Goal: Task Accomplishment & Management: Manage account settings

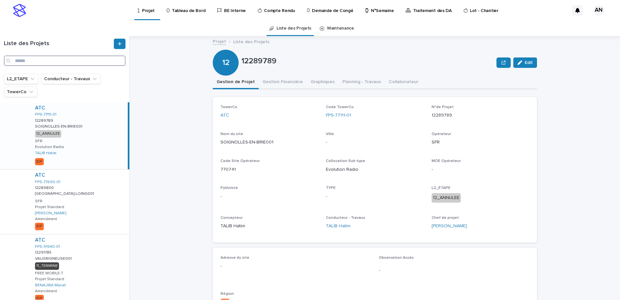
click at [81, 59] on input "Search" at bounding box center [65, 60] width 122 height 10
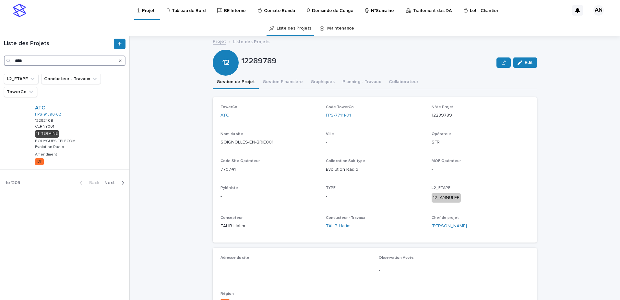
type input "****"
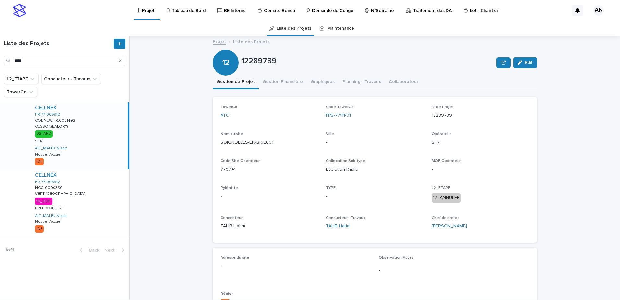
click at [81, 141] on div "CELLNEX FR-77-005912 COL.NEW.FR.0001492 COL.NEW.FR.0001492 CESSON(BALORY) CESSO…" at bounding box center [79, 135] width 98 height 67
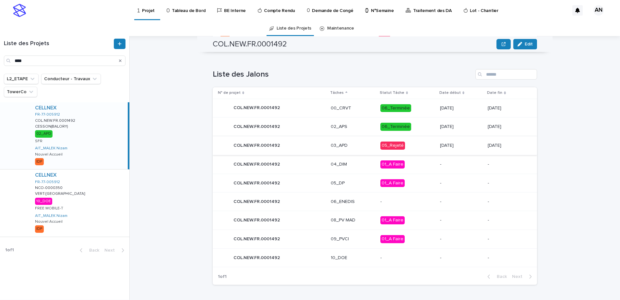
scroll to position [238, 0]
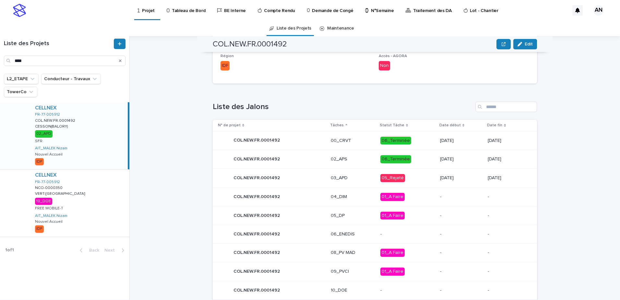
click at [297, 183] on div "COL.NEW.FR.0001492 COL.NEW.FR.0001492" at bounding box center [272, 177] width 108 height 13
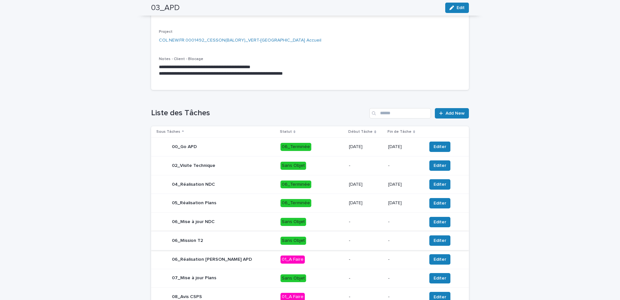
scroll to position [217, 0]
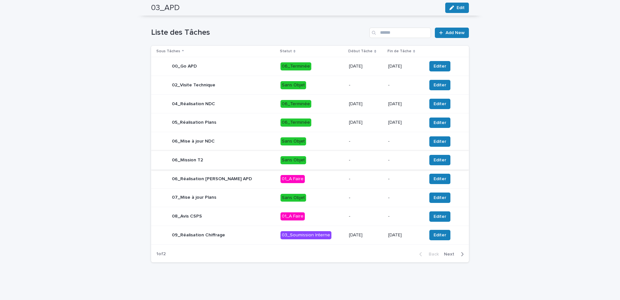
click at [238, 179] on div "06_Réalisation [PERSON_NAME] APD" at bounding box center [215, 178] width 119 height 13
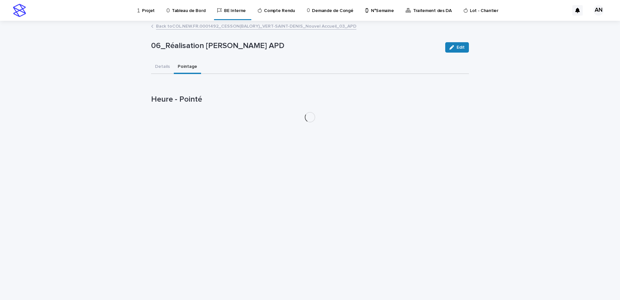
click at [190, 68] on button "Pointage" at bounding box center [187, 67] width 27 height 14
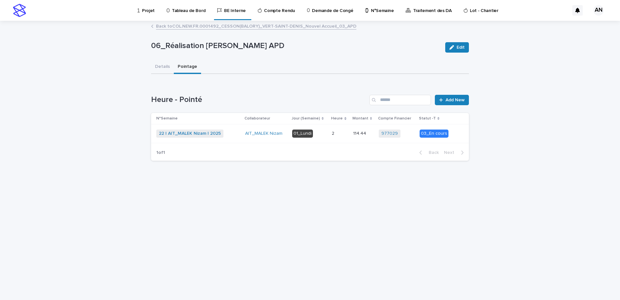
click at [238, 134] on div "22 | AIT_MALEK Nizam | 2025 + 0" at bounding box center [198, 133] width 84 height 8
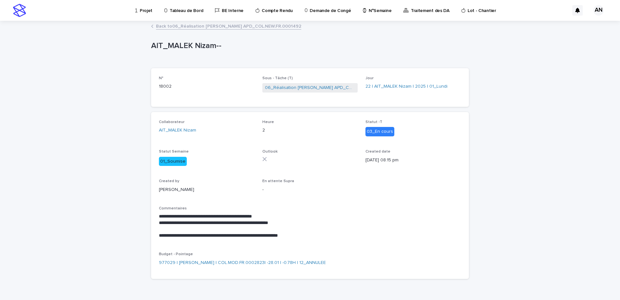
click at [204, 28] on link "Back to 06_Réalisation [PERSON_NAME] APD_COL.NEW.FR.0001492" at bounding box center [228, 25] width 145 height 7
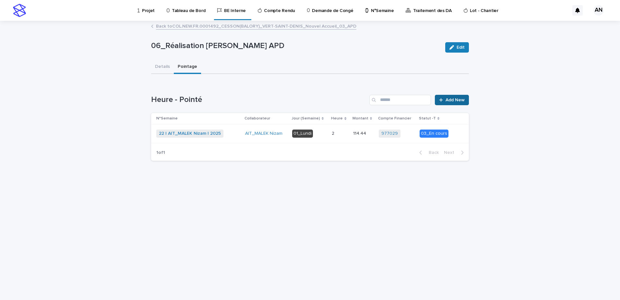
click at [454, 99] on span "Add New" at bounding box center [455, 100] width 19 height 5
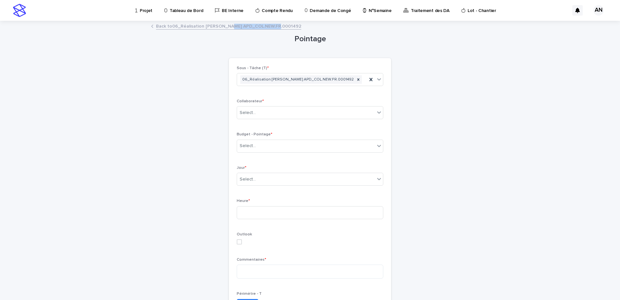
drag, startPoint x: 277, startPoint y: 24, endPoint x: 228, endPoint y: 26, distance: 49.4
click at [228, 26] on div "Back to 06_Réalisation [PERSON_NAME] APD_COL.NEW.FR.0001492" at bounding box center [310, 26] width 324 height 9
copy link "COL.NEW.FR.0001492"
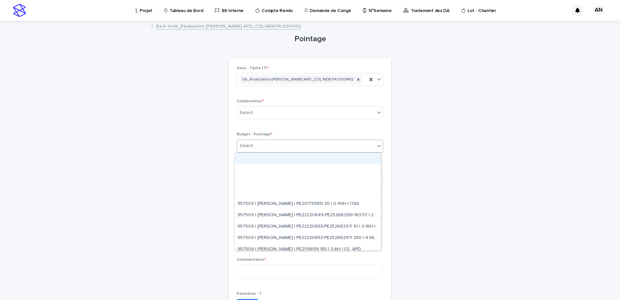
click at [268, 148] on div "Select..." at bounding box center [306, 146] width 138 height 11
paste input "**********"
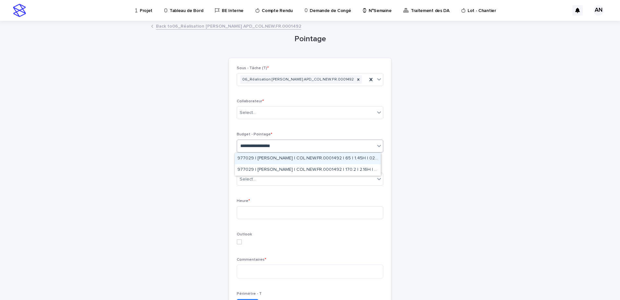
type input "**********"
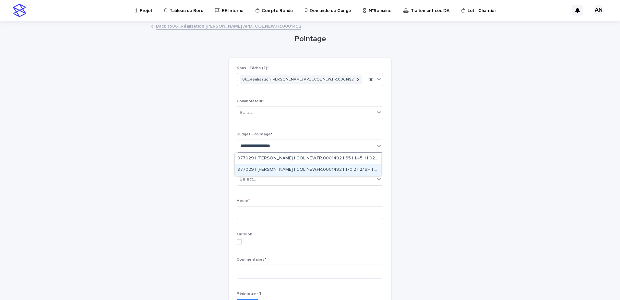
click at [290, 169] on div "977029 | [PERSON_NAME] | COL.NEW.FR.0001492 | 170.2 | 2.16H | 02_APD" at bounding box center [308, 169] width 146 height 11
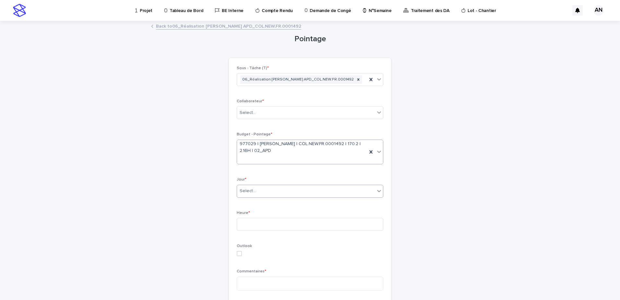
click at [281, 190] on div "Select..." at bounding box center [306, 191] width 138 height 11
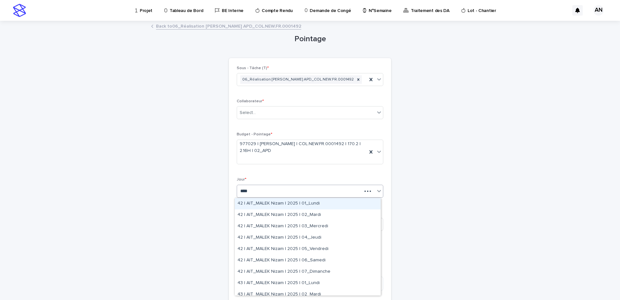
type input "*****"
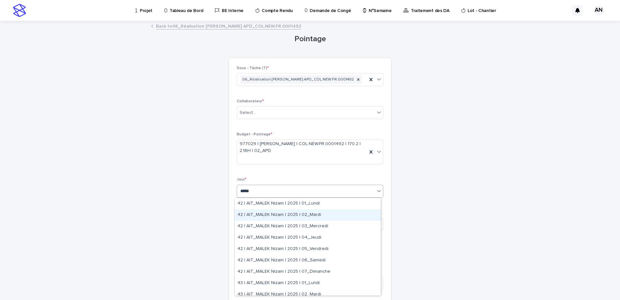
click at [314, 214] on div "42 | AIT_MALEK Nizam | 2025 | 02_Mardi" at bounding box center [308, 214] width 146 height 11
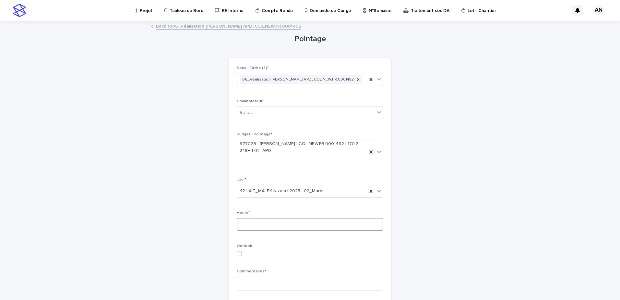
click at [288, 226] on input at bounding box center [310, 224] width 147 height 13
type input "*"
click at [299, 286] on textarea at bounding box center [310, 283] width 147 height 14
type textarea "**********"
click at [329, 115] on div "Select..." at bounding box center [306, 112] width 138 height 11
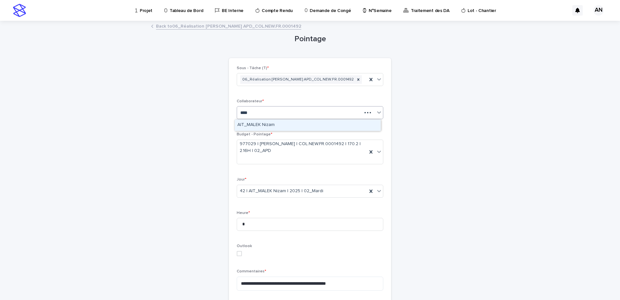
type input "*****"
click at [305, 122] on div "AIT_MALEK Nizam" at bounding box center [308, 124] width 146 height 11
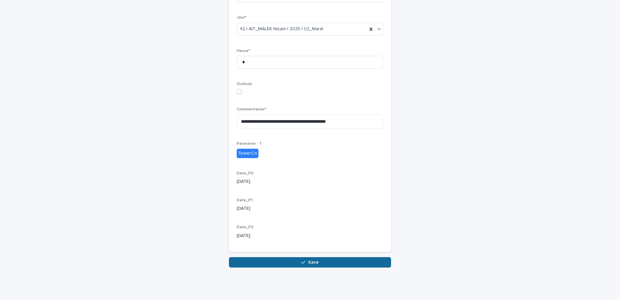
click at [327, 258] on button "Save" at bounding box center [310, 262] width 162 height 10
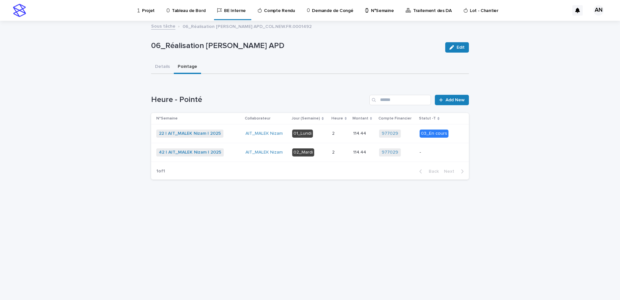
click at [239, 152] on div "42 | AIT_MALEK Nizam | 2025 + 0" at bounding box center [198, 152] width 84 height 8
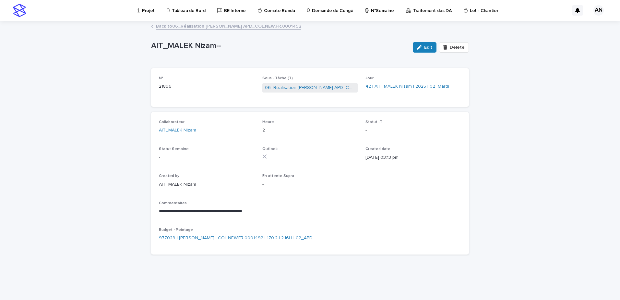
drag, startPoint x: 428, startPoint y: 47, endPoint x: 427, endPoint y: 53, distance: 5.9
click at [428, 47] on span "Edit" at bounding box center [428, 47] width 8 height 5
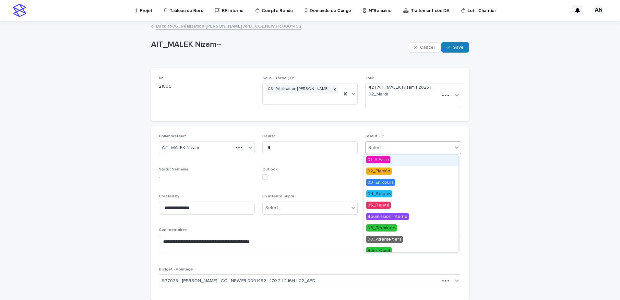
click at [440, 145] on div "Select..." at bounding box center [409, 147] width 87 height 11
click at [383, 174] on span "02_Planifié" at bounding box center [379, 170] width 26 height 7
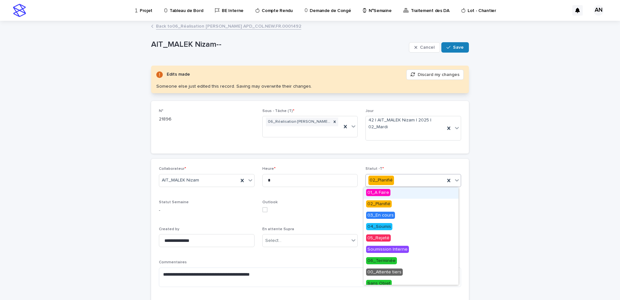
click at [454, 178] on icon at bounding box center [457, 180] width 6 height 6
click at [396, 217] on div "03_En cours" at bounding box center [411, 215] width 95 height 11
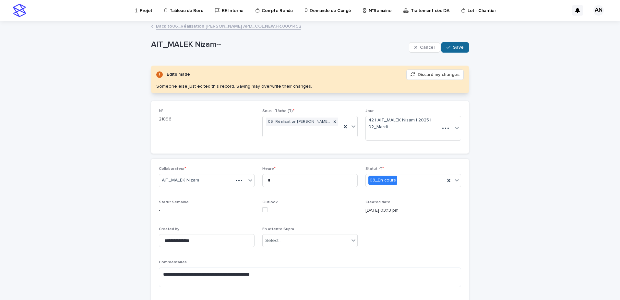
click at [453, 47] on span "Save" at bounding box center [458, 47] width 11 height 5
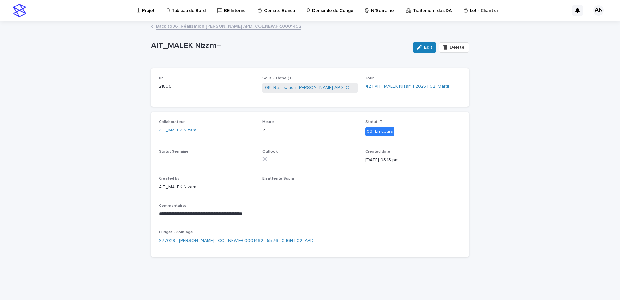
click at [252, 25] on link "Back to 06_Réalisation [PERSON_NAME] APD_COL.NEW.FR.0001492" at bounding box center [228, 25] width 145 height 7
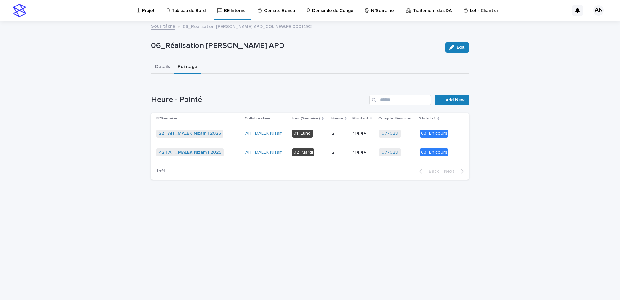
click at [163, 69] on button "Details" at bounding box center [162, 67] width 23 height 14
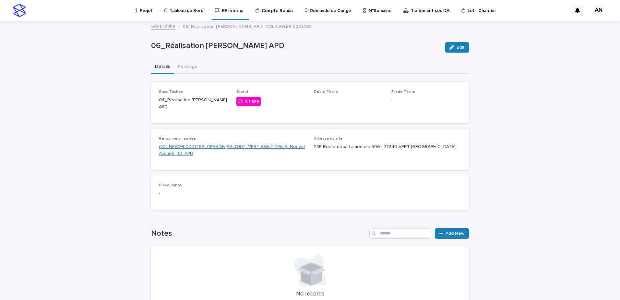
click at [184, 143] on link "COL.NEW.FR.0001492_CESSON(BALORY)_VERT-SAINT-DENIS_Nouvel Accueil_03_APD" at bounding box center [232, 150] width 147 height 14
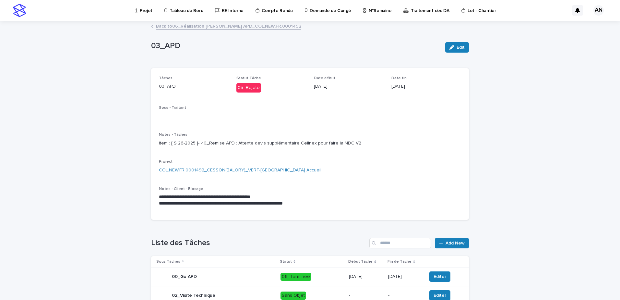
click at [204, 174] on link "COL.NEW.FR.0001492_CESSON(BALORY)_VERT-[GEOGRAPHIC_DATA] Accueil" at bounding box center [240, 170] width 163 height 7
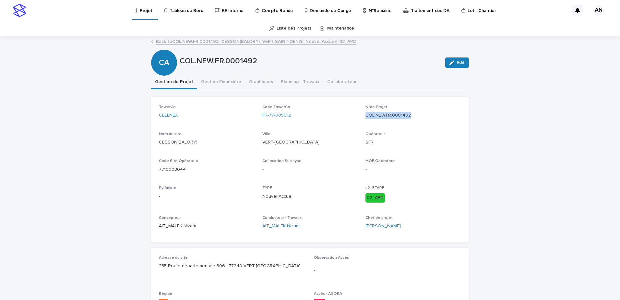
drag, startPoint x: 412, startPoint y: 114, endPoint x: 364, endPoint y: 119, distance: 49.0
click at [366, 119] on div "N°de Projet COL.NEW.FR.0001492" at bounding box center [414, 114] width 96 height 19
copy p "COL.NEW.FR.0001492"
drag, startPoint x: 315, startPoint y: 122, endPoint x: 292, endPoint y: 122, distance: 22.4
click at [315, 122] on div "Code TowerCo FR-77-005912" at bounding box center [311, 114] width 96 height 19
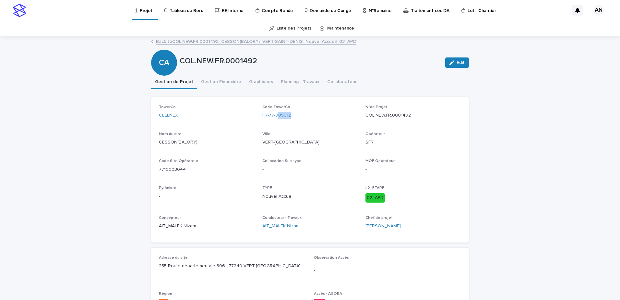
click at [275, 118] on div "FR-77-005912" at bounding box center [311, 115] width 96 height 7
click at [408, 129] on div "TowerCo CELLNEX Code TowerCo FR-77-005912 N°de Projet COL.NEW.FR.0001492 Nom du…" at bounding box center [310, 170] width 302 height 130
drag, startPoint x: 413, startPoint y: 116, endPoint x: 363, endPoint y: 119, distance: 49.8
click at [366, 119] on div "N°de Projet COL.NEW.FR.0001492" at bounding box center [414, 114] width 96 height 19
copy p "COL.NEW.FR.0001492"
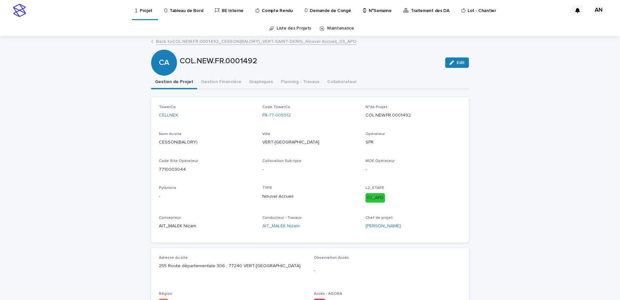
click at [227, 120] on div "TowerCo CELLNEX" at bounding box center [207, 114] width 96 height 19
drag, startPoint x: 298, startPoint y: 114, endPoint x: 260, endPoint y: 119, distance: 37.9
click at [263, 119] on div "Code TowerCo FR-77-005912" at bounding box center [311, 114] width 96 height 19
copy link "FR-77-005912"
drag, startPoint x: 411, startPoint y: 115, endPoint x: 361, endPoint y: 120, distance: 50.9
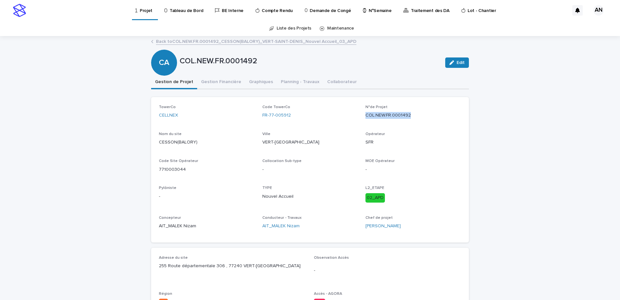
click at [361, 120] on div "TowerCo CELLNEX Code TowerCo FR-77-005912 N°de Projet COL.NEW.FR.0001492 Nom du…" at bounding box center [310, 170] width 302 height 130
copy p "COL.NEW.FR.0001492"
drag, startPoint x: 188, startPoint y: 166, endPoint x: 155, endPoint y: 169, distance: 33.2
click at [155, 169] on div "TowerCo CELLNEX Code TowerCo FR-77-005912 N°de Projet COL.NEW.FR.0001492 Nom du…" at bounding box center [310, 169] width 318 height 145
copy p "7710003044"
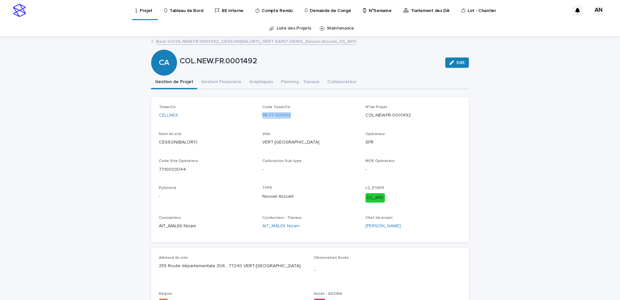
drag, startPoint x: 288, startPoint y: 118, endPoint x: 259, endPoint y: 119, distance: 28.6
click at [259, 119] on div "TowerCo CELLNEX Code TowerCo FR-77-005912 N°de Projet COL.NEW.FR.0001492 Nom du…" at bounding box center [310, 170] width 302 height 130
copy link "FR-77-005912"
click at [190, 173] on p "7710003044" at bounding box center [207, 169] width 96 height 7
drag, startPoint x: 189, startPoint y: 168, endPoint x: 156, endPoint y: 170, distance: 32.2
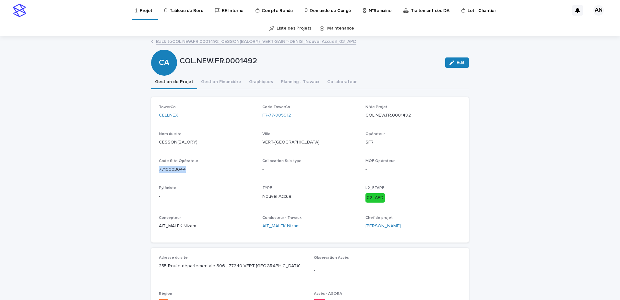
click at [159, 170] on p "7710003044" at bounding box center [207, 169] width 96 height 7
copy p "7710003044"
drag, startPoint x: 303, startPoint y: 142, endPoint x: 300, endPoint y: 143, distance: 4.0
click at [300, 143] on p "VERT-[GEOGRAPHIC_DATA]" at bounding box center [311, 142] width 96 height 7
drag, startPoint x: 305, startPoint y: 141, endPoint x: 261, endPoint y: 144, distance: 44.2
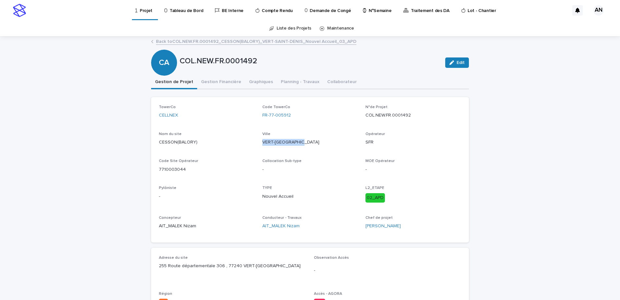
click at [263, 144] on p "VERT-[GEOGRAPHIC_DATA]" at bounding box center [311, 142] width 96 height 7
drag, startPoint x: 261, startPoint y: 144, endPoint x: 232, endPoint y: 41, distance: 106.8
click at [232, 41] on link "Back to COL.NEW.FR.0001492_CESSON(BALORY)_VERT-SAINT-DENIS_Nouvel Accueil_03_APD" at bounding box center [256, 40] width 201 height 7
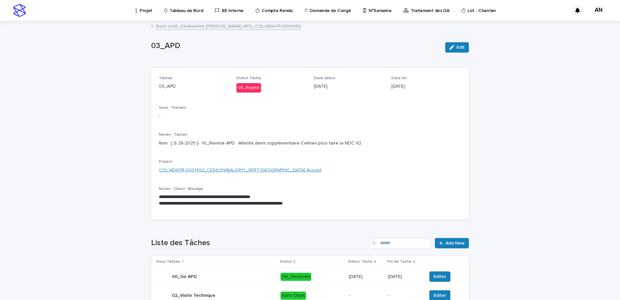
click at [260, 174] on link "COL.NEW.FR.0001492_CESSON(BALORY)_VERT-[GEOGRAPHIC_DATA] Accueil" at bounding box center [240, 170] width 163 height 7
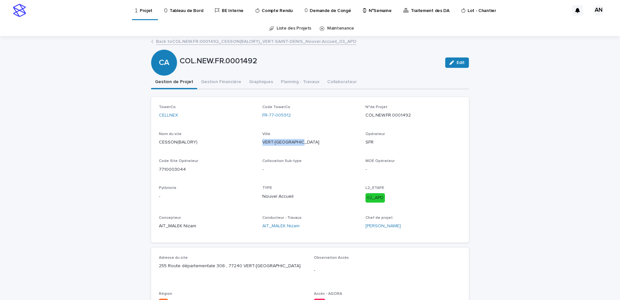
drag, startPoint x: 303, startPoint y: 141, endPoint x: 258, endPoint y: 142, distance: 45.1
click at [258, 142] on div "TowerCo CELLNEX Code TowerCo FR-77-005912 N°de Projet COL.NEW.FR.0001492 Nom du…" at bounding box center [310, 170] width 302 height 130
copy p "VERT-[GEOGRAPHIC_DATA]"
click at [414, 117] on p "COL.NEW.FR.0001492" at bounding box center [414, 115] width 96 height 7
drag, startPoint x: 411, startPoint y: 115, endPoint x: 364, endPoint y: 118, distance: 47.1
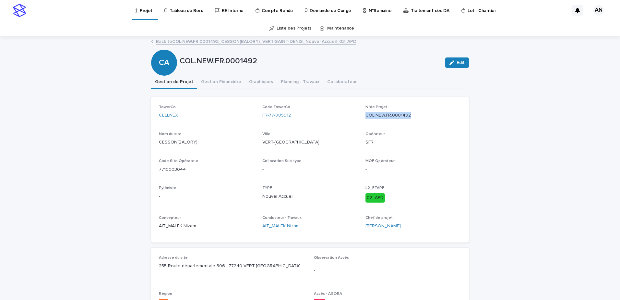
click at [366, 118] on p "COL.NEW.FR.0001492" at bounding box center [414, 115] width 96 height 7
copy p "COL.NEW.FR.0001492"
click at [144, 11] on p "Projet" at bounding box center [146, 7] width 13 height 14
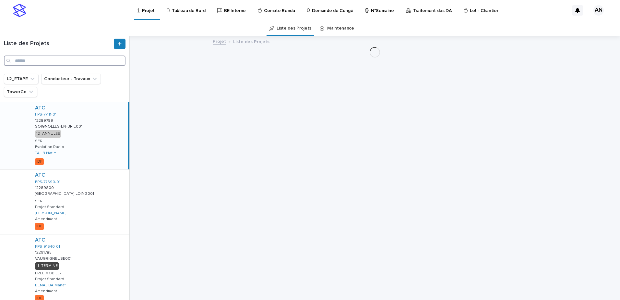
click at [55, 58] on input "Search" at bounding box center [65, 60] width 122 height 10
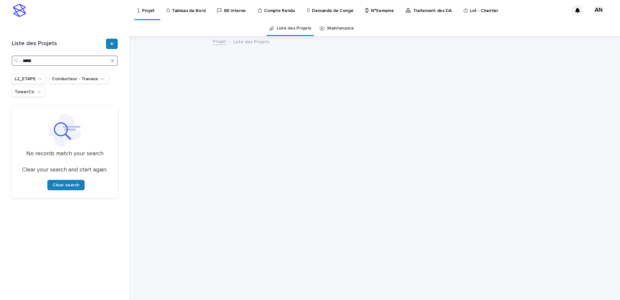
click at [23, 62] on input "*****" at bounding box center [65, 60] width 106 height 10
type input "**********"
drag, startPoint x: 50, startPoint y: 60, endPoint x: 20, endPoint y: 60, distance: 29.9
click at [20, 60] on div "**********" at bounding box center [65, 60] width 106 height 10
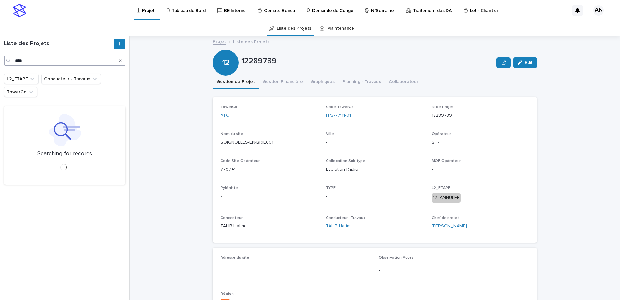
type input "****"
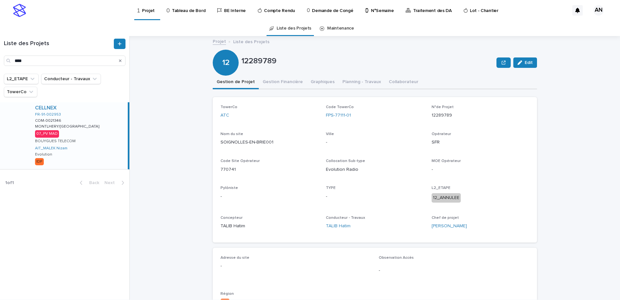
click at [99, 145] on div "CELLNEX FR-91-002953 COM-0021346 COM-0021346 MONTLHERY/[GEOGRAPHIC_DATA]/[GEOGR…" at bounding box center [79, 135] width 98 height 67
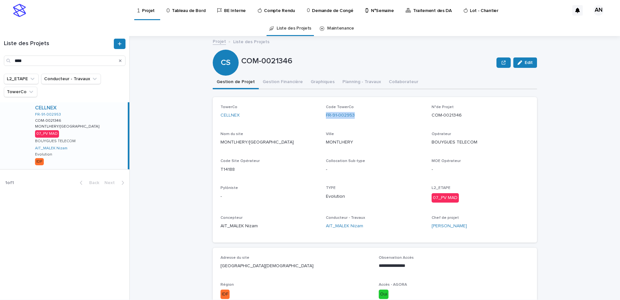
drag, startPoint x: 355, startPoint y: 114, endPoint x: 323, endPoint y: 121, distance: 33.1
click at [323, 121] on div "TowerCo CELLNEX Code TowerCo FR-91-002953 N°de Projet COM-0021346 Nom du site M…" at bounding box center [375, 170] width 309 height 130
click at [119, 61] on icon "Search" at bounding box center [120, 61] width 3 height 4
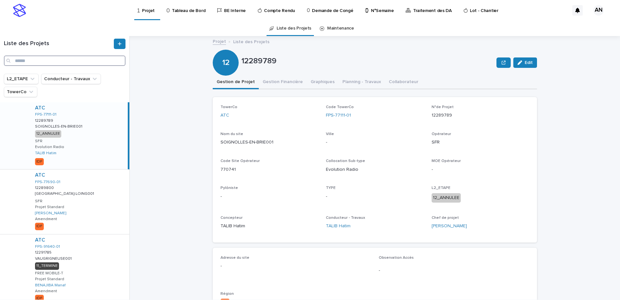
click at [73, 65] on input "Search" at bounding box center [65, 60] width 122 height 10
paste input "**********"
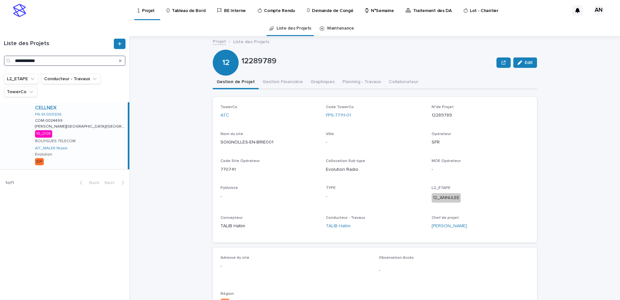
type input "**********"
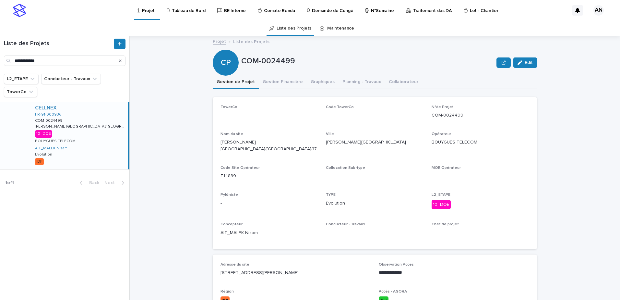
click at [106, 154] on div "CELLNEX FR-91-000936 COM-0024499 COM-0024499 [PERSON_NAME][GEOGRAPHIC_DATA]/[GE…" at bounding box center [79, 135] width 98 height 67
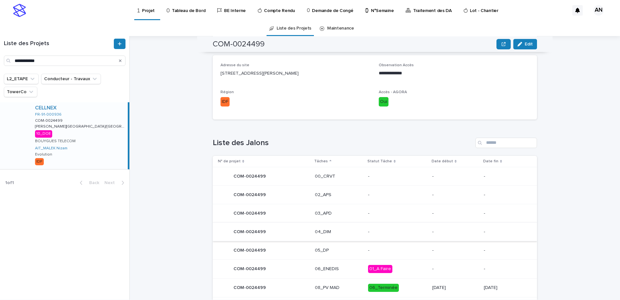
scroll to position [260, 0]
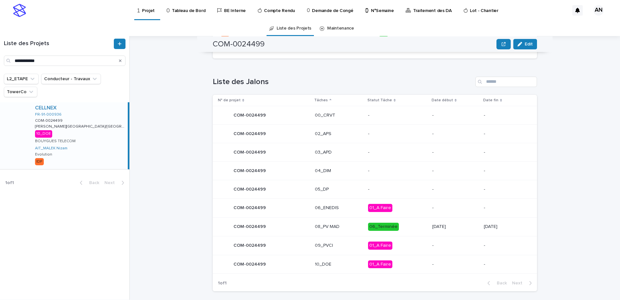
click at [337, 262] on p "10_DOE" at bounding box center [339, 265] width 48 height 6
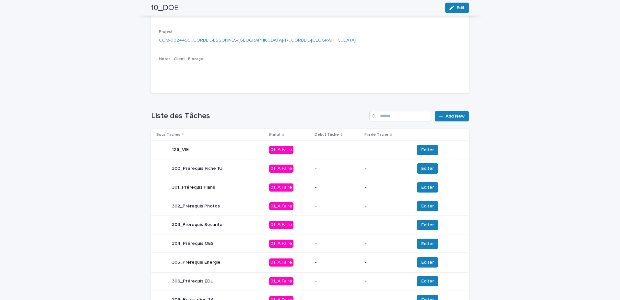
scroll to position [213, 0]
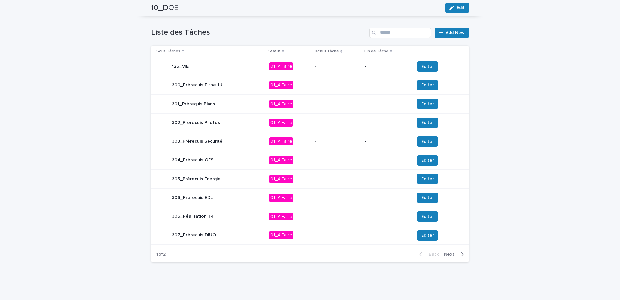
click at [451, 256] on span "Next" at bounding box center [451, 254] width 14 height 5
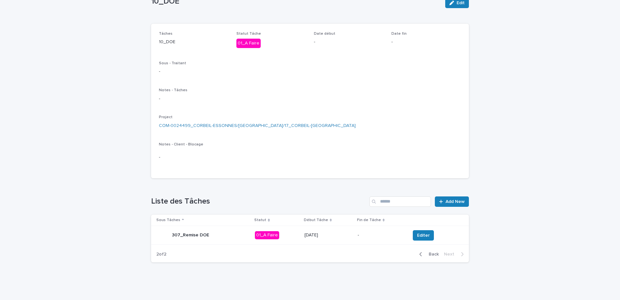
click at [431, 254] on span "Back" at bounding box center [432, 254] width 14 height 5
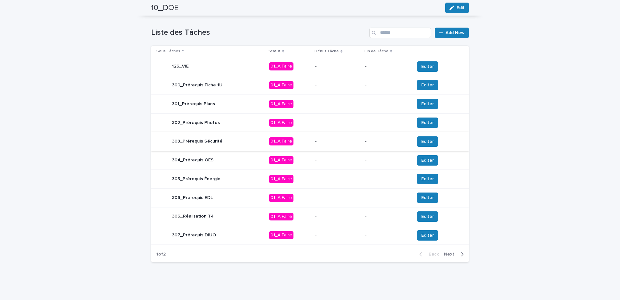
scroll to position [181, 0]
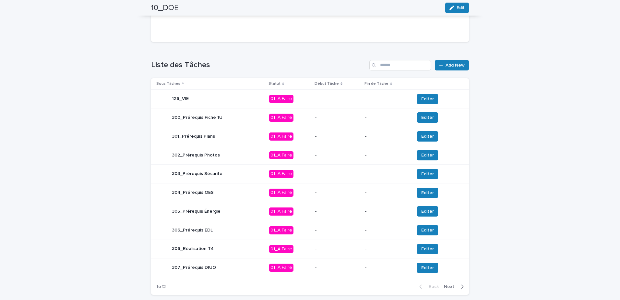
click at [453, 289] on span "Next" at bounding box center [451, 286] width 14 height 5
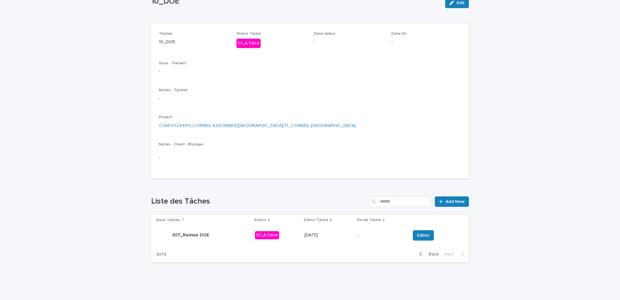
click at [226, 234] on div "307_Remise DOE" at bounding box center [202, 235] width 93 height 13
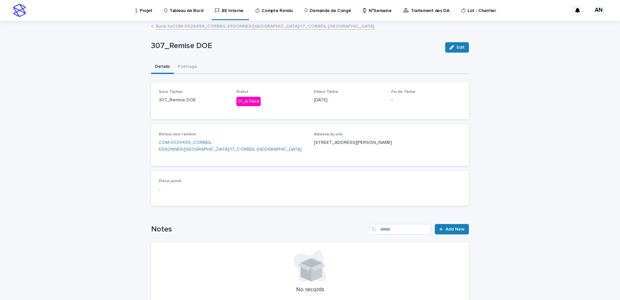
click at [190, 28] on link "Back to COM-0024499_CORBEIL-ESSONNES/[GEOGRAPHIC_DATA]/17_CORBEIL-[GEOGRAPHIC_D…" at bounding box center [265, 25] width 218 height 7
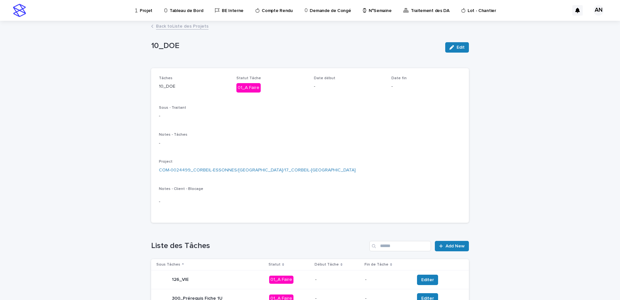
click at [190, 28] on link "Back to Liste des Projets" at bounding box center [182, 25] width 53 height 7
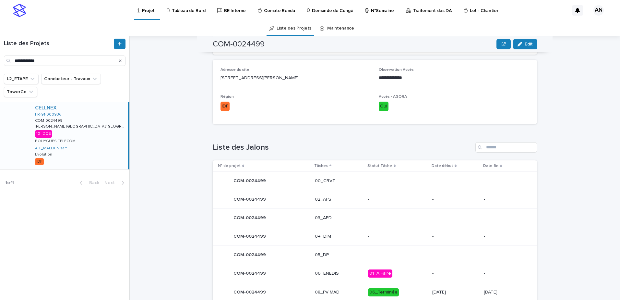
scroll to position [260, 0]
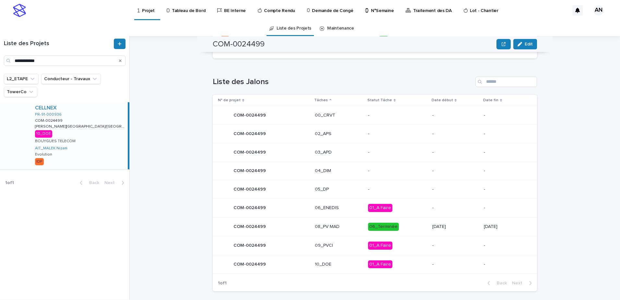
click at [337, 262] on p "10_DOE" at bounding box center [339, 265] width 48 height 6
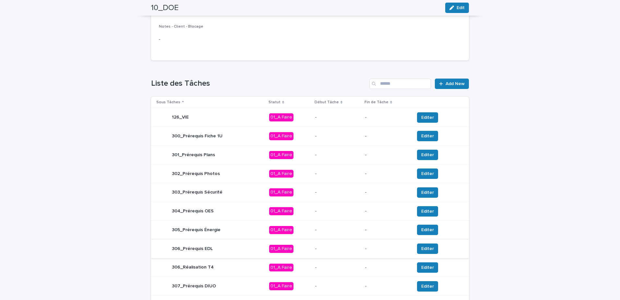
scroll to position [213, 0]
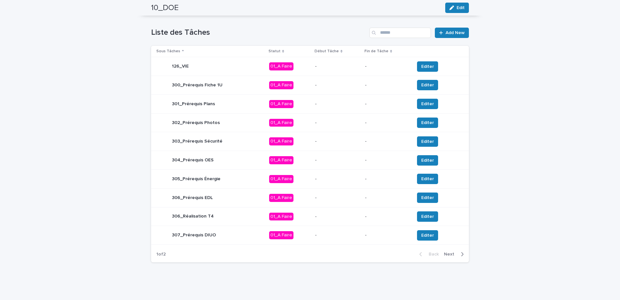
click at [452, 256] on span "Next" at bounding box center [451, 254] width 14 height 5
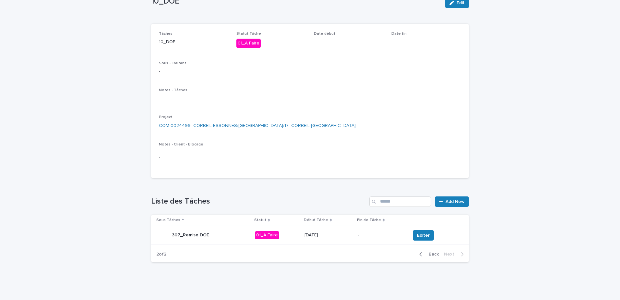
click at [425, 256] on span "Back" at bounding box center [432, 254] width 14 height 5
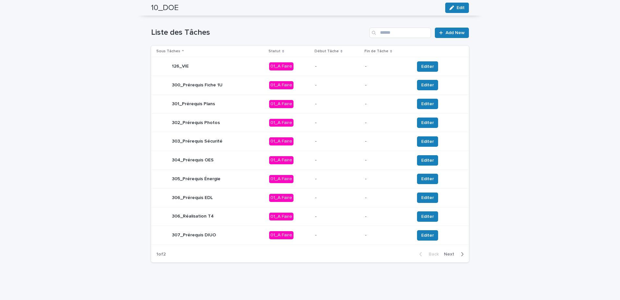
scroll to position [116, 0]
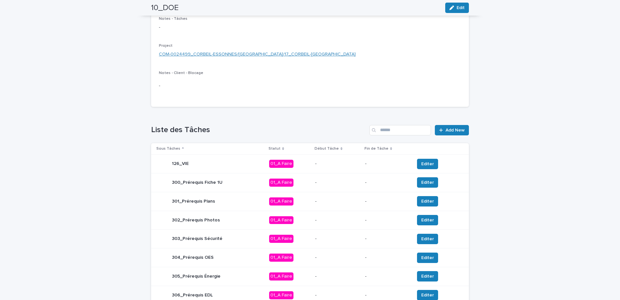
click at [204, 54] on link "COM-0024499_CORBEIL-ESSONNES/[GEOGRAPHIC_DATA]/17_CORBEIL-[GEOGRAPHIC_DATA]" at bounding box center [257, 54] width 197 height 7
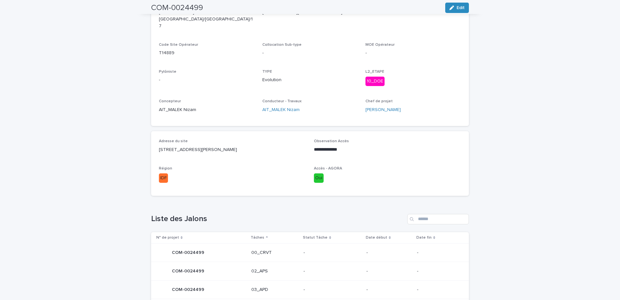
scroll to position [260, 0]
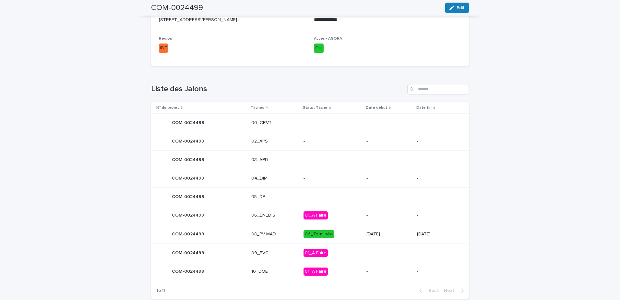
click at [280, 231] on p "08_PV MAD" at bounding box center [274, 234] width 47 height 6
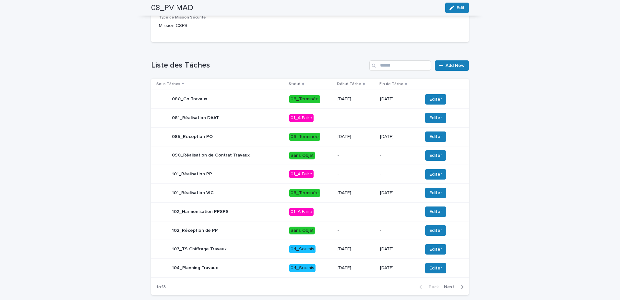
scroll to position [267, 0]
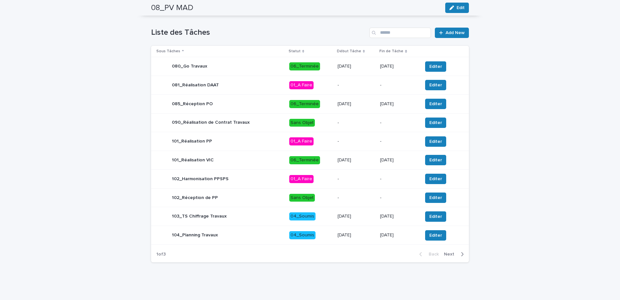
click at [448, 255] on span "Next" at bounding box center [451, 254] width 14 height 5
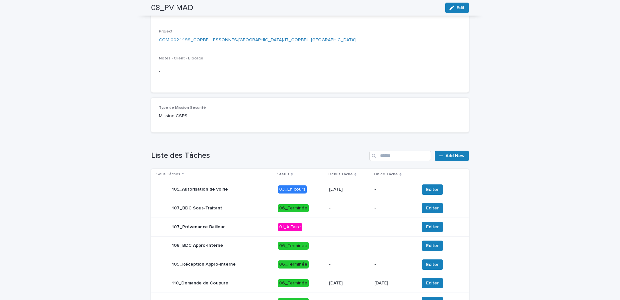
scroll to position [0, 0]
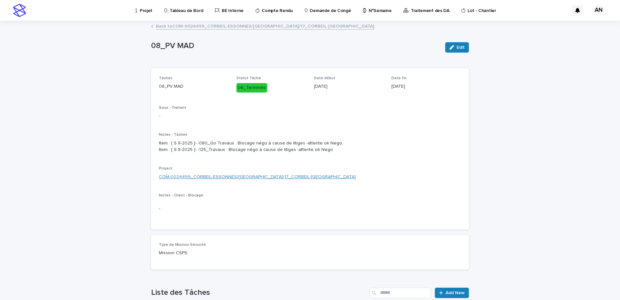
click at [234, 180] on link "COM-0024499_CORBEIL-ESSONNES/[GEOGRAPHIC_DATA]/17_CORBEIL-[GEOGRAPHIC_DATA]" at bounding box center [257, 177] width 197 height 7
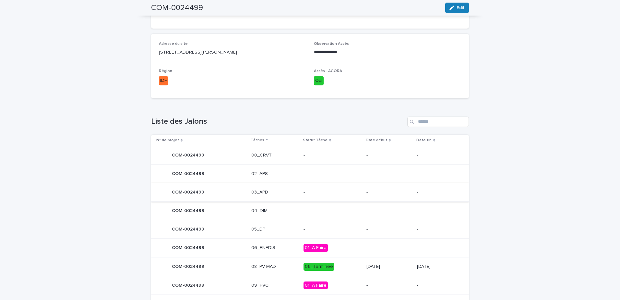
scroll to position [283, 0]
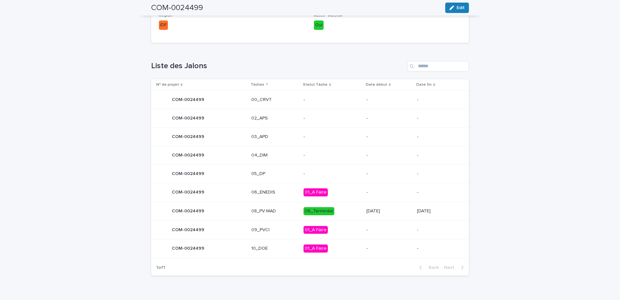
click at [273, 246] on p "10_DOE" at bounding box center [274, 249] width 47 height 6
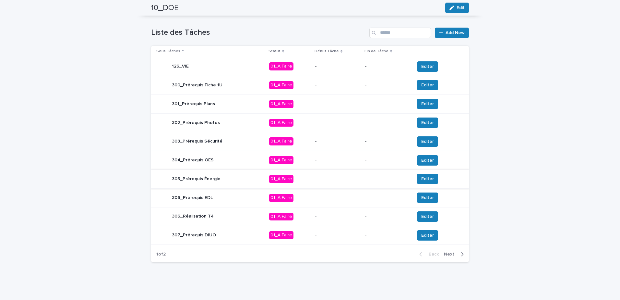
scroll to position [150, 0]
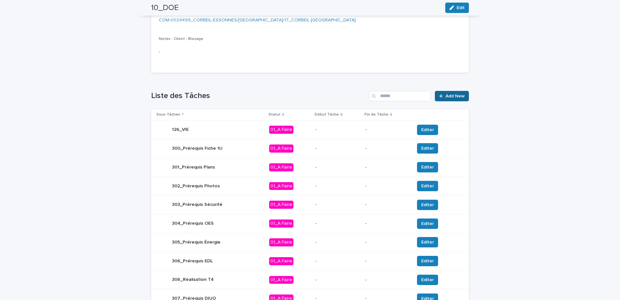
click at [446, 94] on span "Add New" at bounding box center [455, 96] width 19 height 5
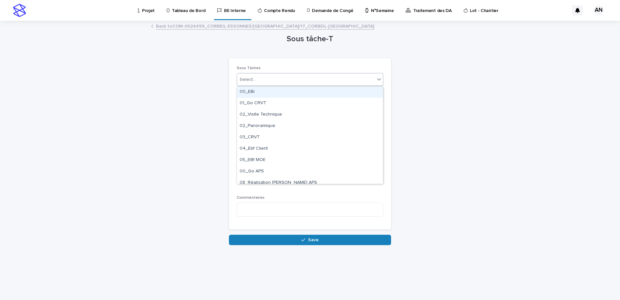
click at [274, 79] on div "Select..." at bounding box center [306, 79] width 138 height 11
type input "*****"
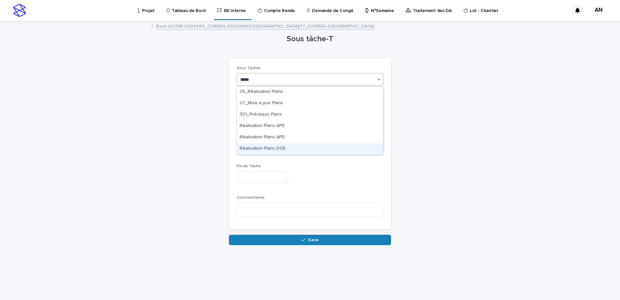
click at [283, 148] on div "Réalisation Plans DOE" at bounding box center [310, 148] width 146 height 11
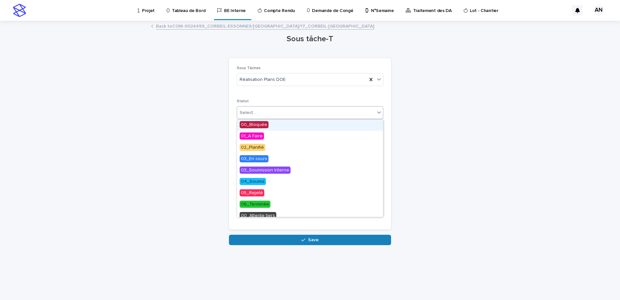
click at [271, 111] on div "Select..." at bounding box center [306, 112] width 138 height 11
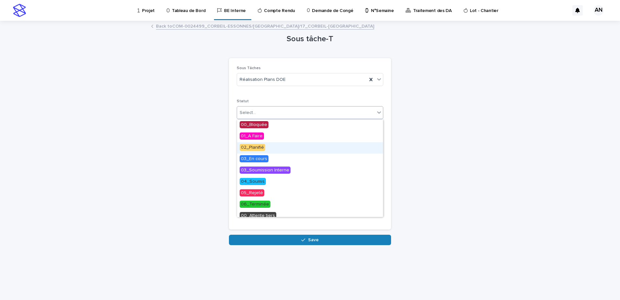
click at [263, 145] on span "02_Planifié" at bounding box center [253, 147] width 26 height 7
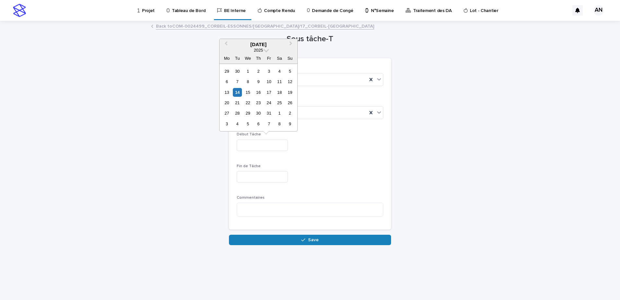
click at [262, 147] on input "text" at bounding box center [262, 145] width 51 height 11
click at [248, 94] on div "15" at bounding box center [248, 92] width 9 height 9
type input "**********"
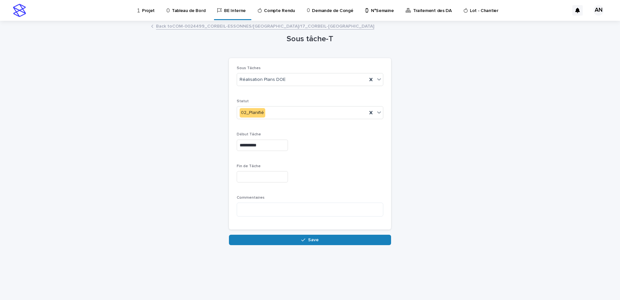
click at [251, 181] on input "text" at bounding box center [262, 176] width 51 height 11
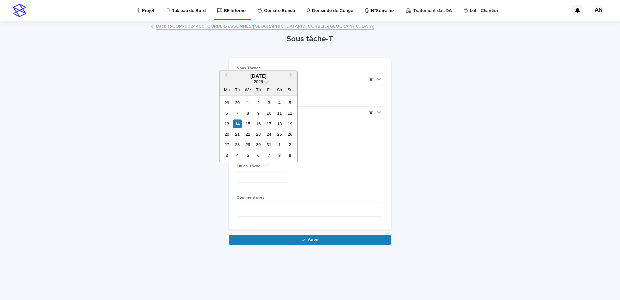
click at [346, 156] on div "**********" at bounding box center [310, 144] width 147 height 24
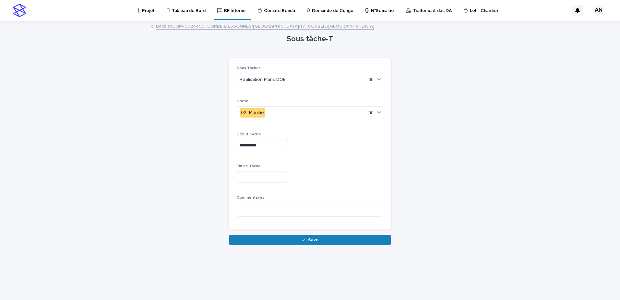
click at [249, 175] on input "text" at bounding box center [262, 176] width 51 height 11
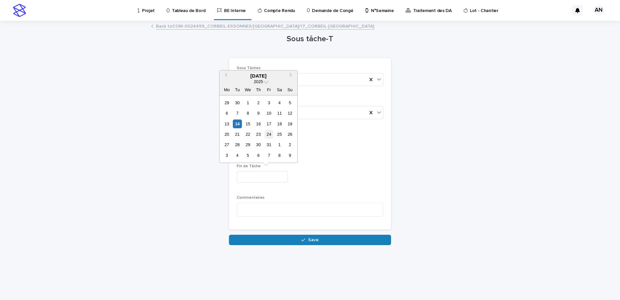
click at [271, 135] on div "24" at bounding box center [269, 134] width 9 height 9
type input "**********"
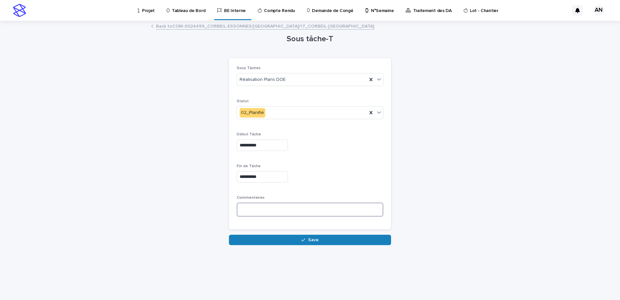
click at [286, 212] on textarea at bounding box center [310, 209] width 147 height 14
type textarea "*********"
click at [316, 243] on button "Save" at bounding box center [310, 240] width 162 height 10
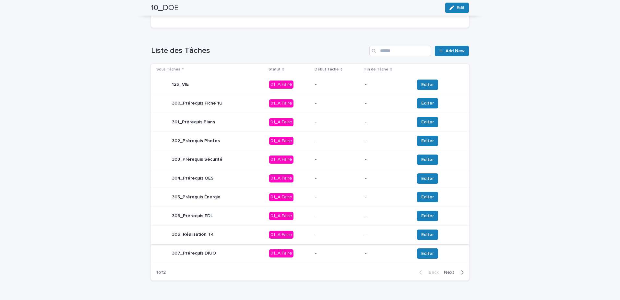
scroll to position [213, 0]
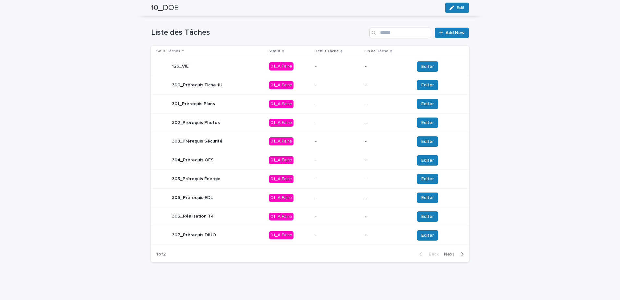
click at [456, 251] on button "Next" at bounding box center [456, 254] width 28 height 6
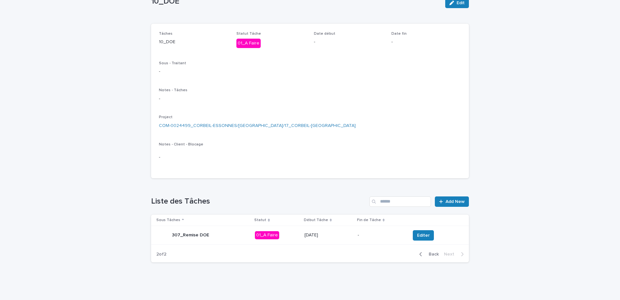
scroll to position [63, 0]
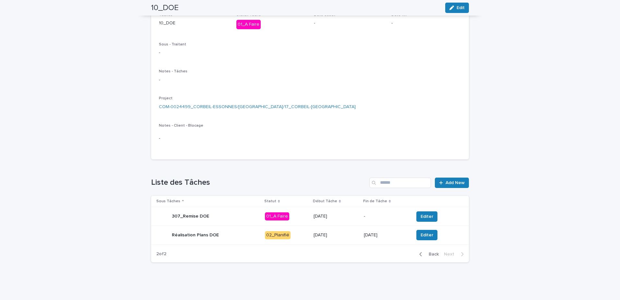
click at [236, 235] on div "Réalisation Plans DOE" at bounding box center [208, 234] width 104 height 13
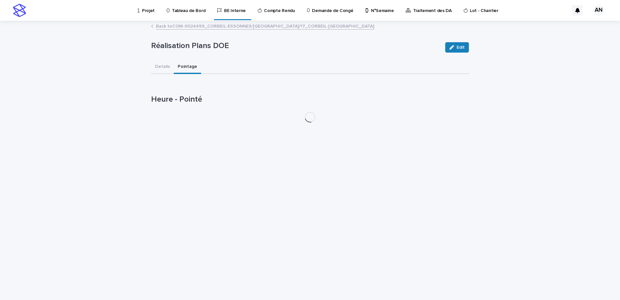
click at [187, 67] on button "Pointage" at bounding box center [187, 67] width 27 height 14
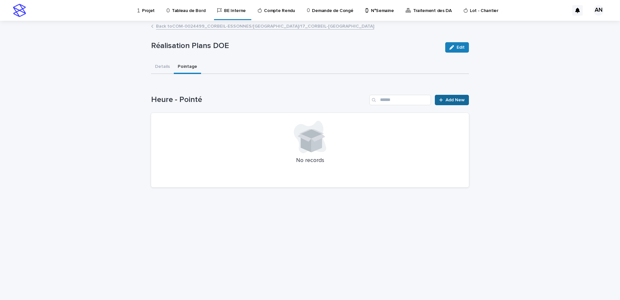
click at [457, 100] on span "Add New" at bounding box center [455, 100] width 19 height 5
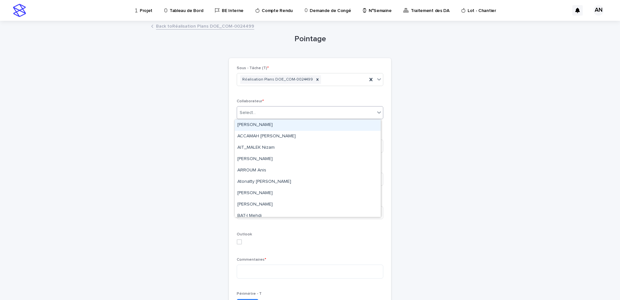
click at [280, 115] on div "Select..." at bounding box center [306, 112] width 138 height 11
type input "****"
click at [275, 123] on div "AIT_MALEK Nizam" at bounding box center [308, 124] width 146 height 11
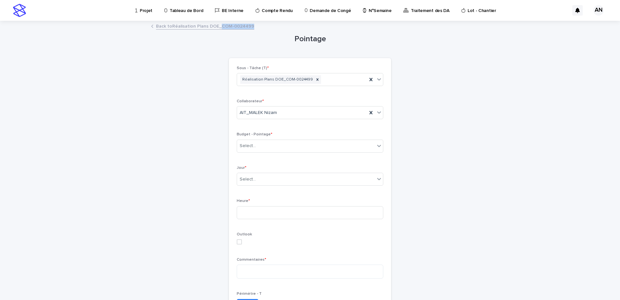
drag, startPoint x: 255, startPoint y: 28, endPoint x: 219, endPoint y: 29, distance: 36.4
click at [219, 29] on div "Back to Réalisation Plans DOE_COM-0024499" at bounding box center [310, 26] width 324 height 9
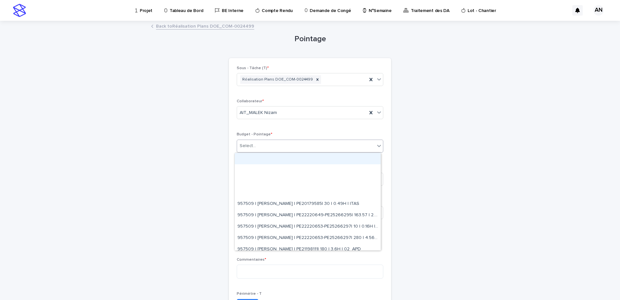
click at [268, 148] on div "Select..." at bounding box center [306, 146] width 138 height 11
paste input "**********"
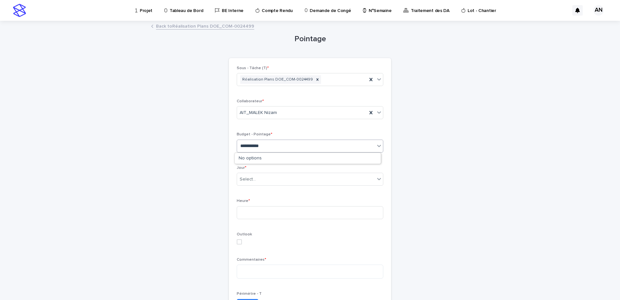
click at [240, 145] on input "**********" at bounding box center [255, 146] width 31 height 6
type input "**********"
drag, startPoint x: 206, startPoint y: 123, endPoint x: 211, endPoint y: 57, distance: 65.7
click at [206, 120] on div "Pointage Loading... Saving… Loading... Saving… Loading... Saving… Sous - Tâche …" at bounding box center [310, 219] width 318 height 396
click at [201, 23] on link "Back to Réalisation Plans DOE_COM-0024499" at bounding box center [205, 25] width 98 height 7
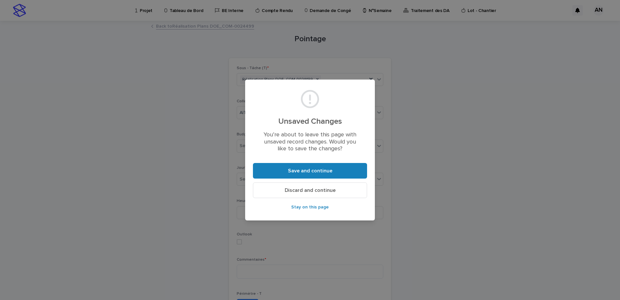
click at [302, 208] on span "Stay on this page" at bounding box center [310, 207] width 38 height 5
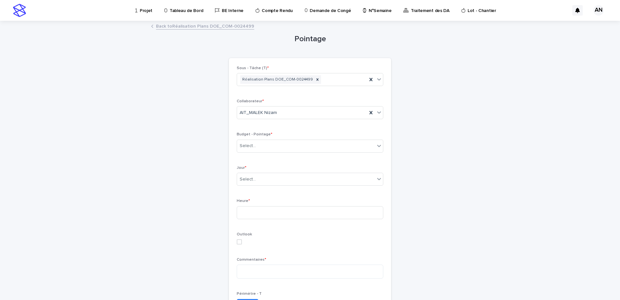
click at [223, 24] on link "Back to Réalisation Plans DOE_COM-0024499" at bounding box center [205, 25] width 98 height 7
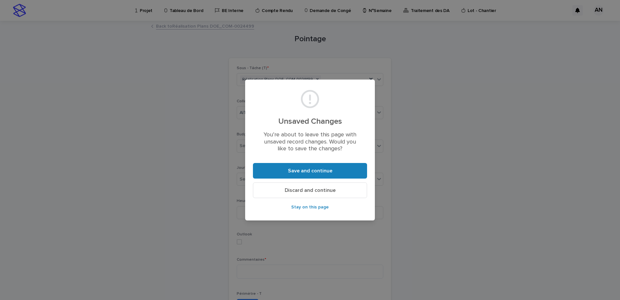
click at [312, 196] on button "Discard and continue" at bounding box center [310, 190] width 114 height 16
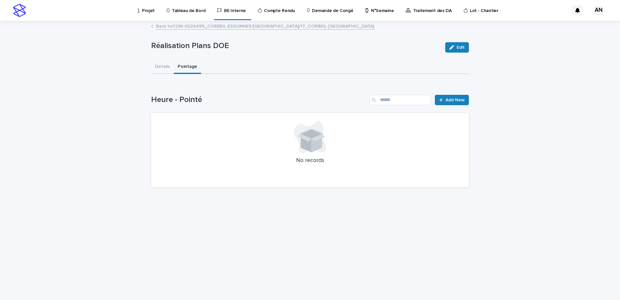
click at [149, 14] on link "Projet" at bounding box center [147, 10] width 21 height 20
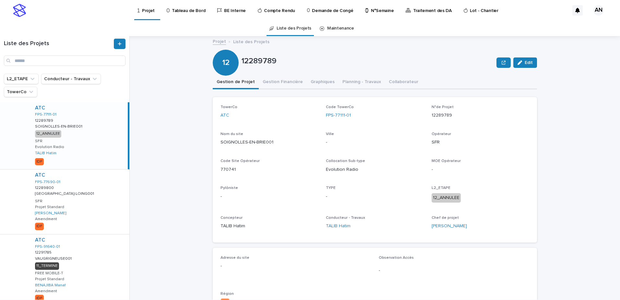
click at [68, 66] on div "Liste des Projets" at bounding box center [64, 55] width 129 height 38
click at [68, 63] on input "Search" at bounding box center [65, 60] width 122 height 10
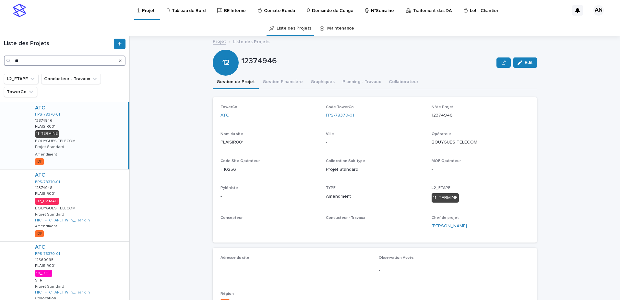
type input "*"
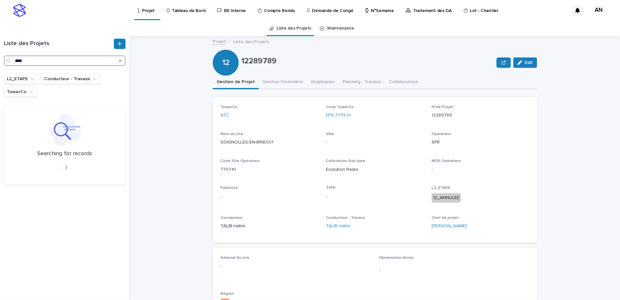
type input "****"
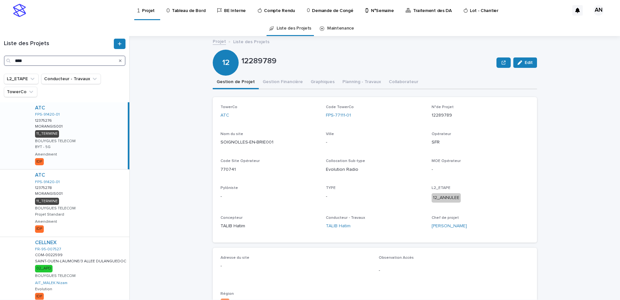
scroll to position [26, 0]
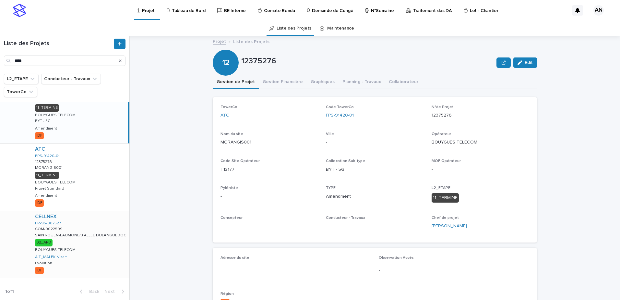
click at [91, 262] on div "CELLNEX FR-95-007527 COM-0022599 COM-0022599 SAINT-OUEN-L'AUMONE/3 ALLEE DULANG…" at bounding box center [80, 244] width 100 height 67
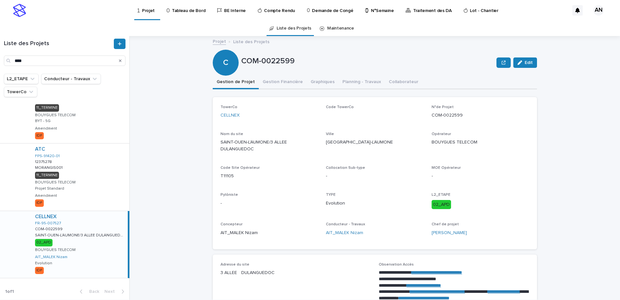
click at [101, 252] on div "CELLNEX FR-95-007527 COM-0022599 COM-0022599 SAINT-OUEN-L'AUMONE/3 ALLEE DULANG…" at bounding box center [79, 244] width 98 height 67
drag, startPoint x: 359, startPoint y: 116, endPoint x: 324, endPoint y: 119, distance: 35.4
click at [326, 119] on div "Code TowerCo FR-95-007527" at bounding box center [375, 114] width 98 height 19
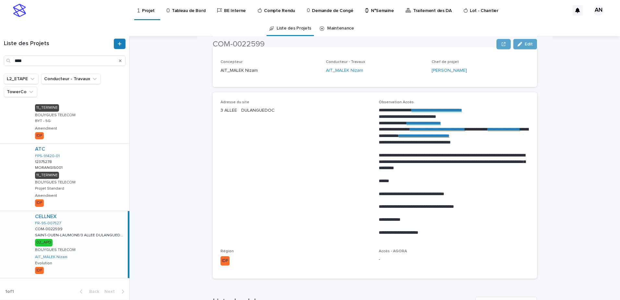
scroll to position [324, 0]
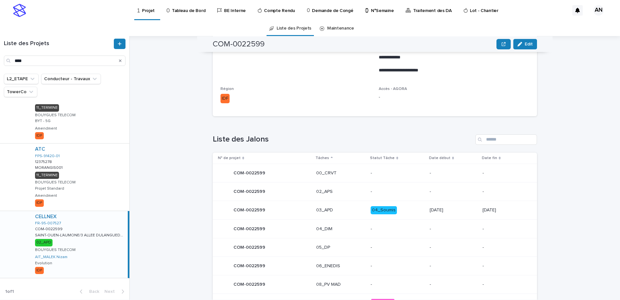
click at [120, 60] on icon "Search" at bounding box center [120, 60] width 3 height 3
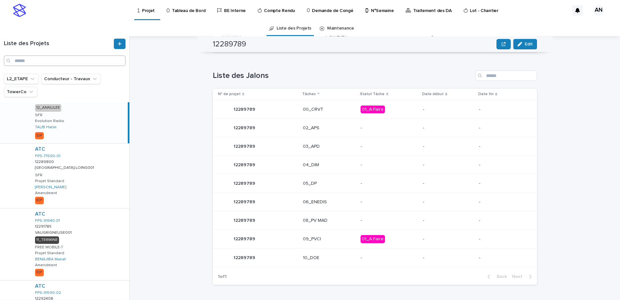
scroll to position [309, 0]
click at [101, 61] on input "Search" at bounding box center [65, 60] width 122 height 10
click at [93, 62] on input "Search" at bounding box center [65, 60] width 122 height 10
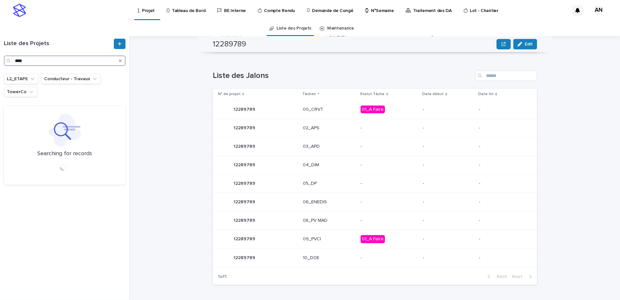
type input "****"
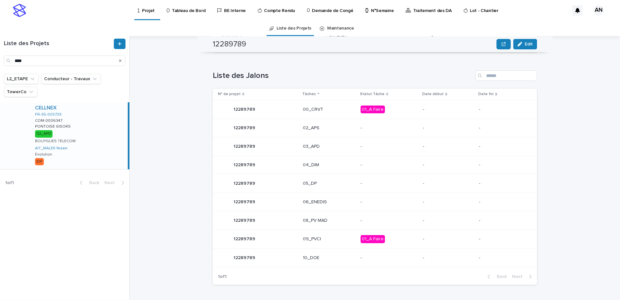
click at [103, 120] on div "CELLNEX FR-95-005739 COM-0006347 COM-0006347 PONTOISE GISORS PONTOISE GISORS 02…" at bounding box center [79, 135] width 98 height 67
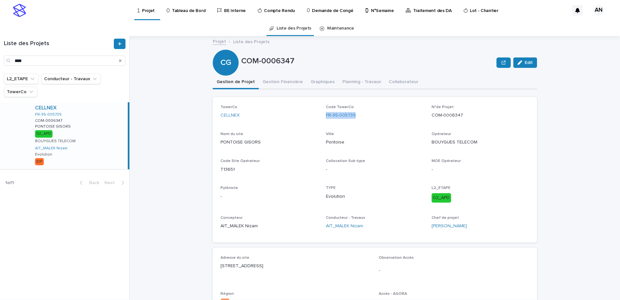
drag, startPoint x: 356, startPoint y: 118, endPoint x: 324, endPoint y: 120, distance: 32.5
click at [326, 120] on div "Code TowerCo FR-95-005739" at bounding box center [375, 114] width 98 height 19
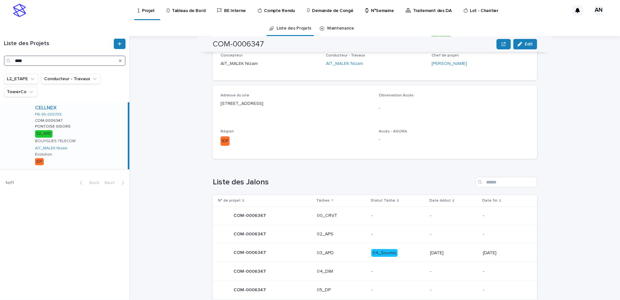
click at [42, 58] on input "****" at bounding box center [65, 60] width 122 height 10
drag, startPoint x: 22, startPoint y: 62, endPoint x: 7, endPoint y: 62, distance: 15.6
click at [7, 62] on div "****" at bounding box center [65, 60] width 122 height 10
click at [120, 61] on icon "Search" at bounding box center [120, 60] width 3 height 3
click at [68, 59] on input "Search" at bounding box center [65, 60] width 122 height 10
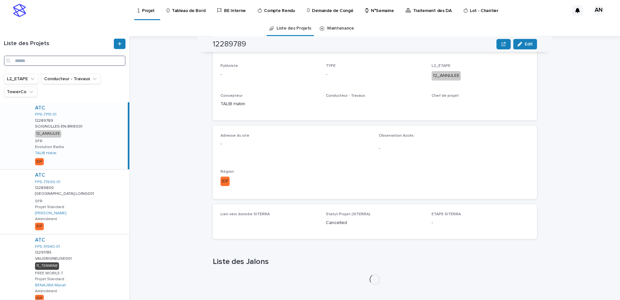
click at [68, 61] on input "Search" at bounding box center [65, 60] width 122 height 10
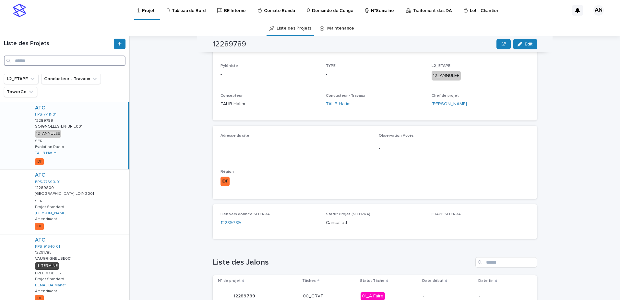
scroll to position [162, 0]
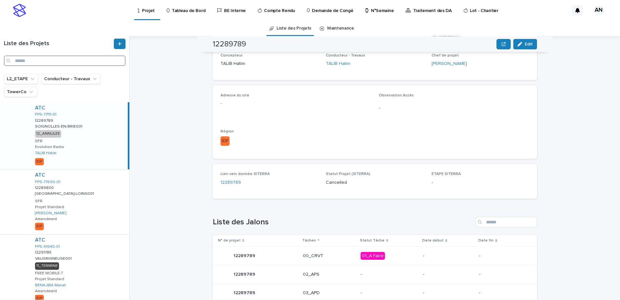
paste input "**********"
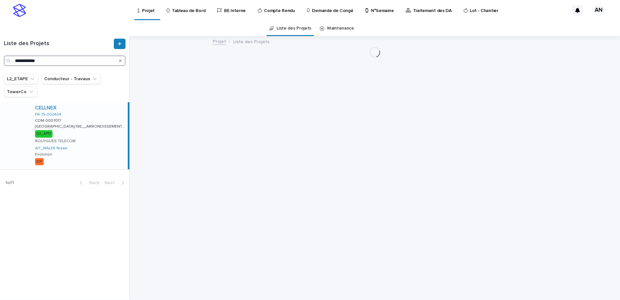
type input "**********"
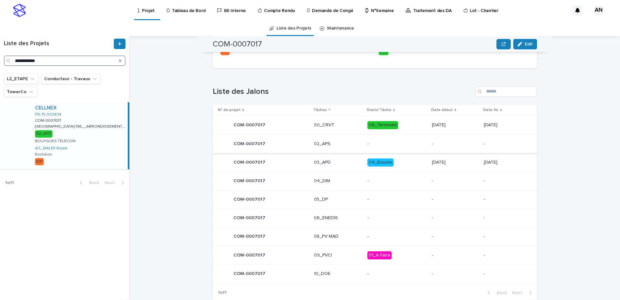
scroll to position [276, 0]
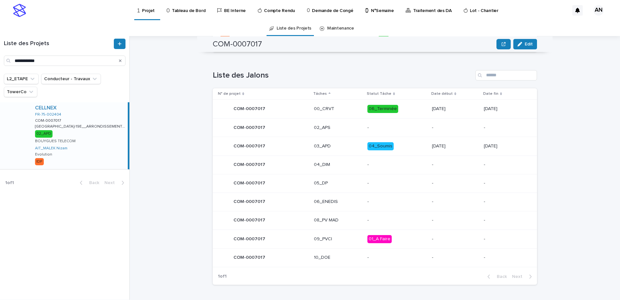
click at [121, 63] on button "Search" at bounding box center [120, 60] width 3 height 10
click at [83, 59] on input "**********" at bounding box center [65, 60] width 122 height 10
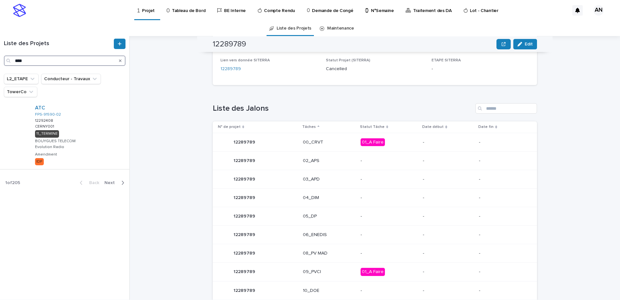
type input "****"
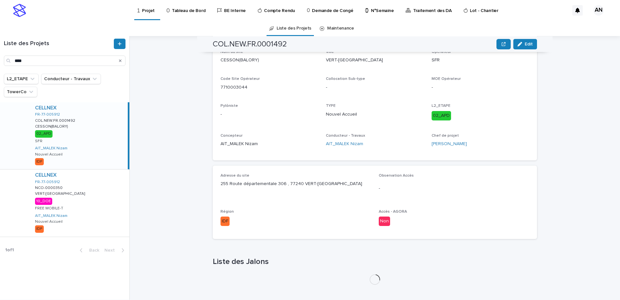
click at [84, 141] on div "CELLNEX FR-77-005912 COL.NEW.FR.0001492 COL.NEW.FR.0001492 CESSON(BALORY) CESSO…" at bounding box center [79, 135] width 98 height 67
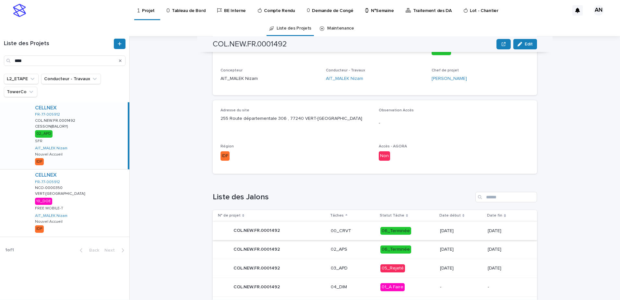
scroll to position [270, 0]
